Goal: Task Accomplishment & Management: Use online tool/utility

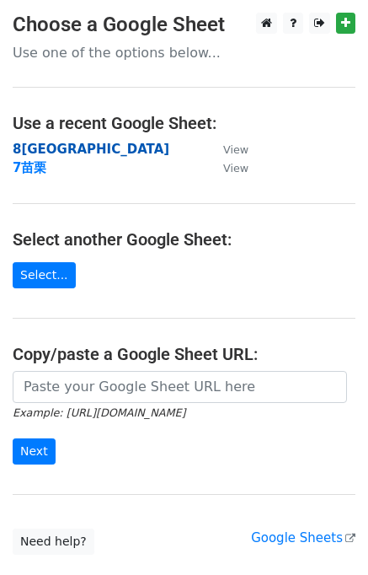
click at [48, 152] on strong "8[GEOGRAPHIC_DATA]" at bounding box center [91, 149] width 157 height 15
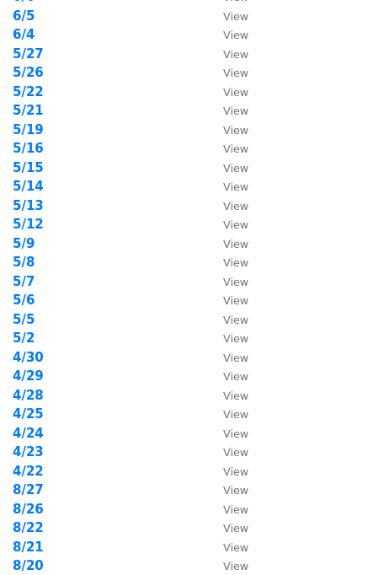
scroll to position [449, 0]
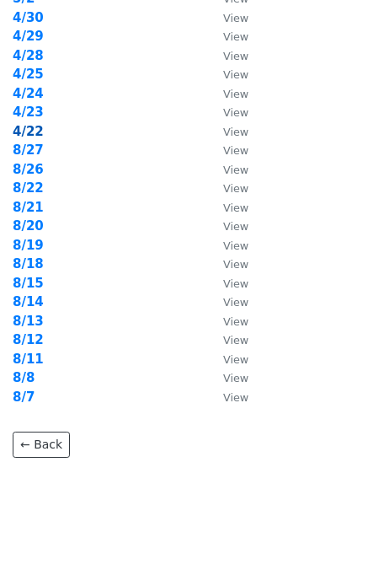
click at [31, 128] on strong "4/22" at bounding box center [28, 131] width 31 height 15
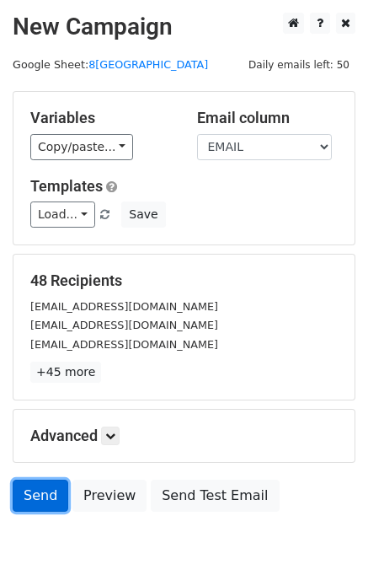
click at [40, 485] on link "Send" at bounding box center [41, 495] width 56 height 32
